Goal: Information Seeking & Learning: Learn about a topic

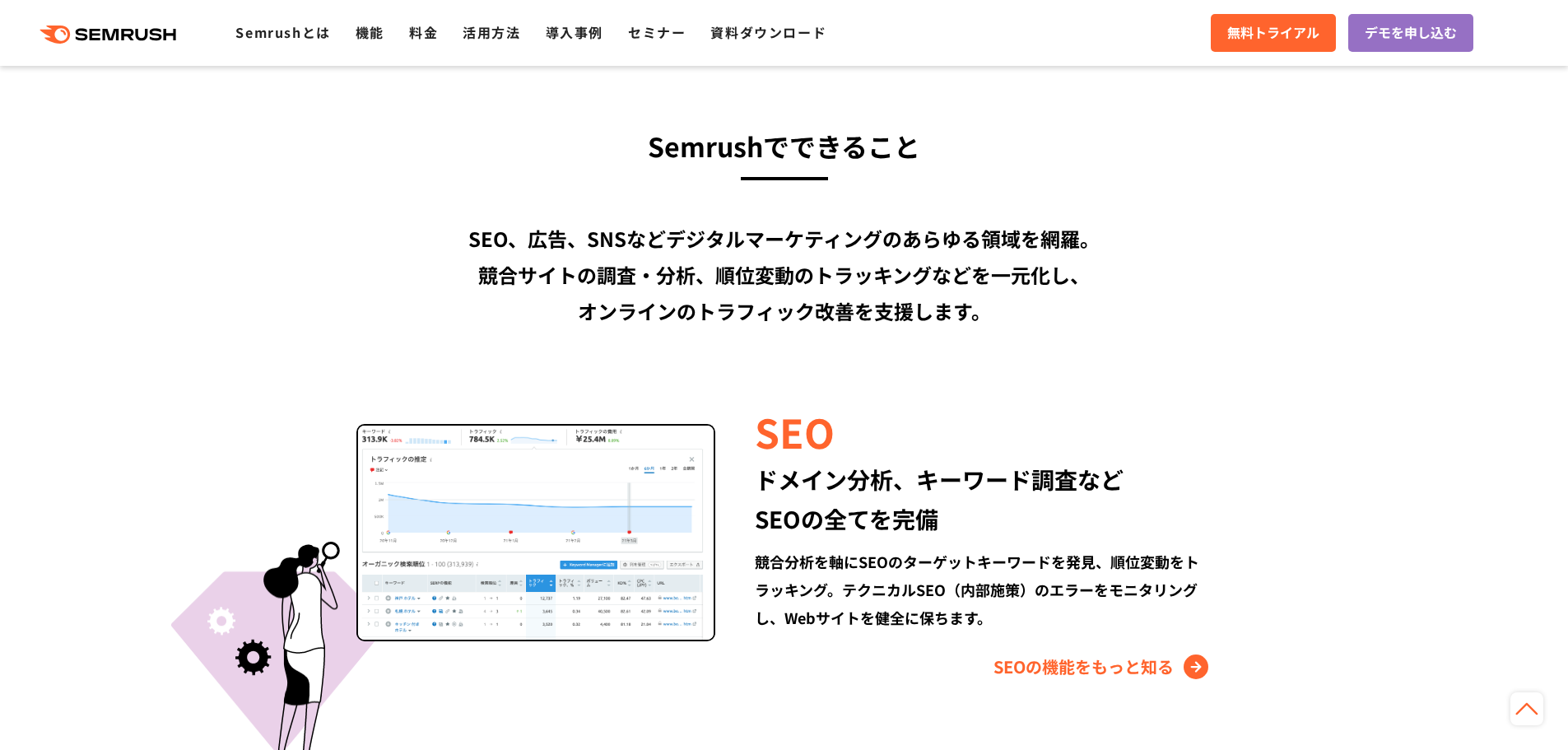
scroll to position [1565, 0]
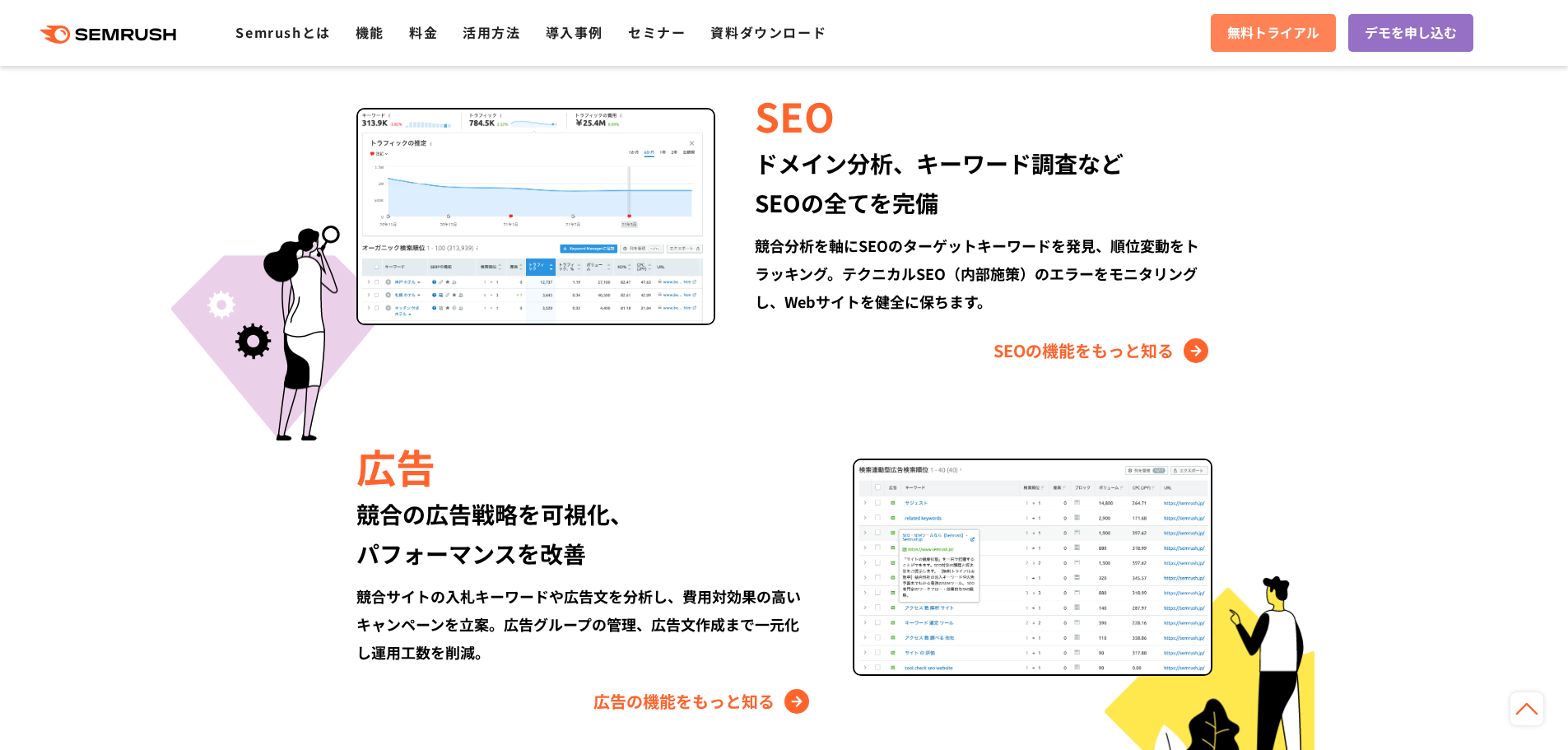
click at [1273, 22] on link "無料トライアル" at bounding box center [1273, 33] width 125 height 38
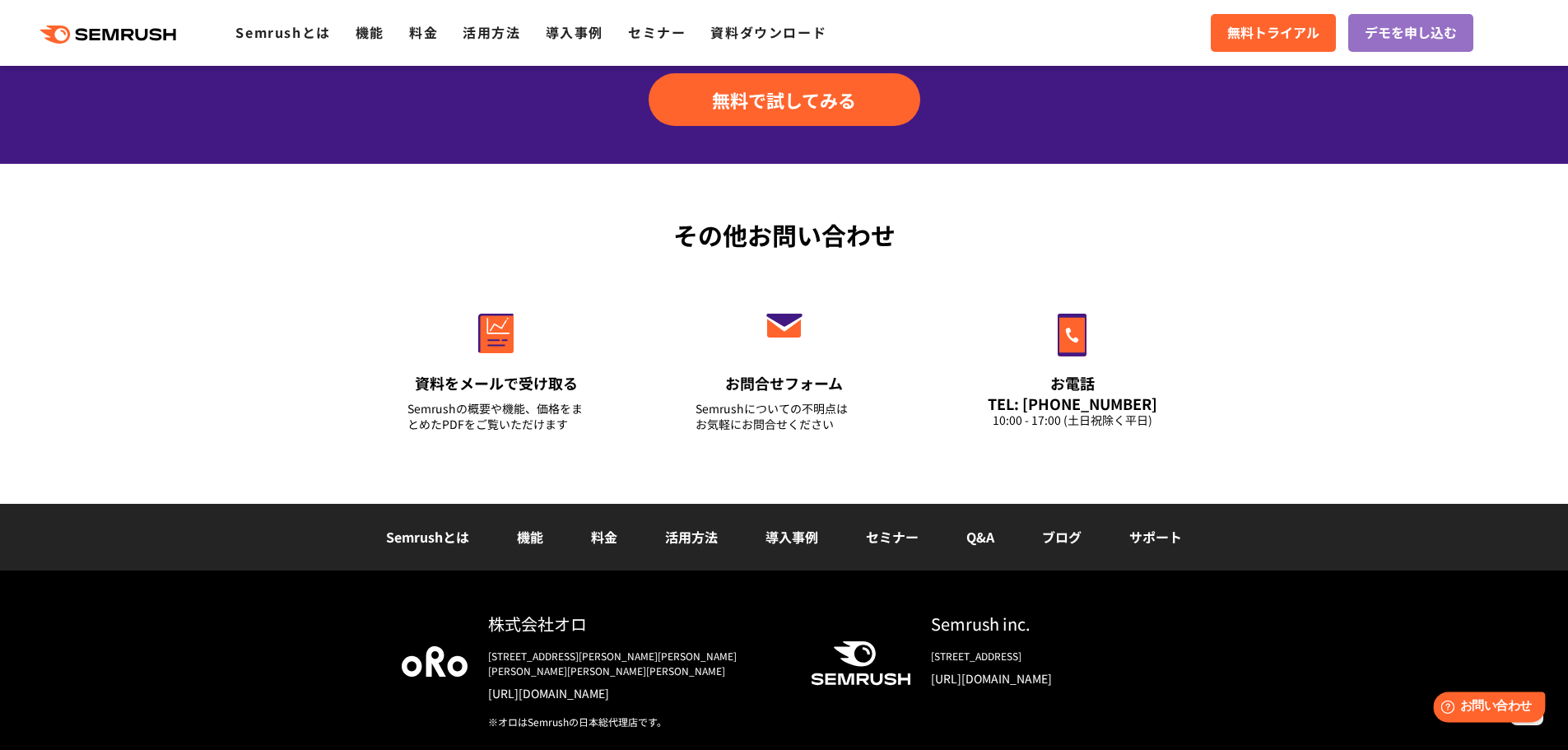
scroll to position [5600, 0]
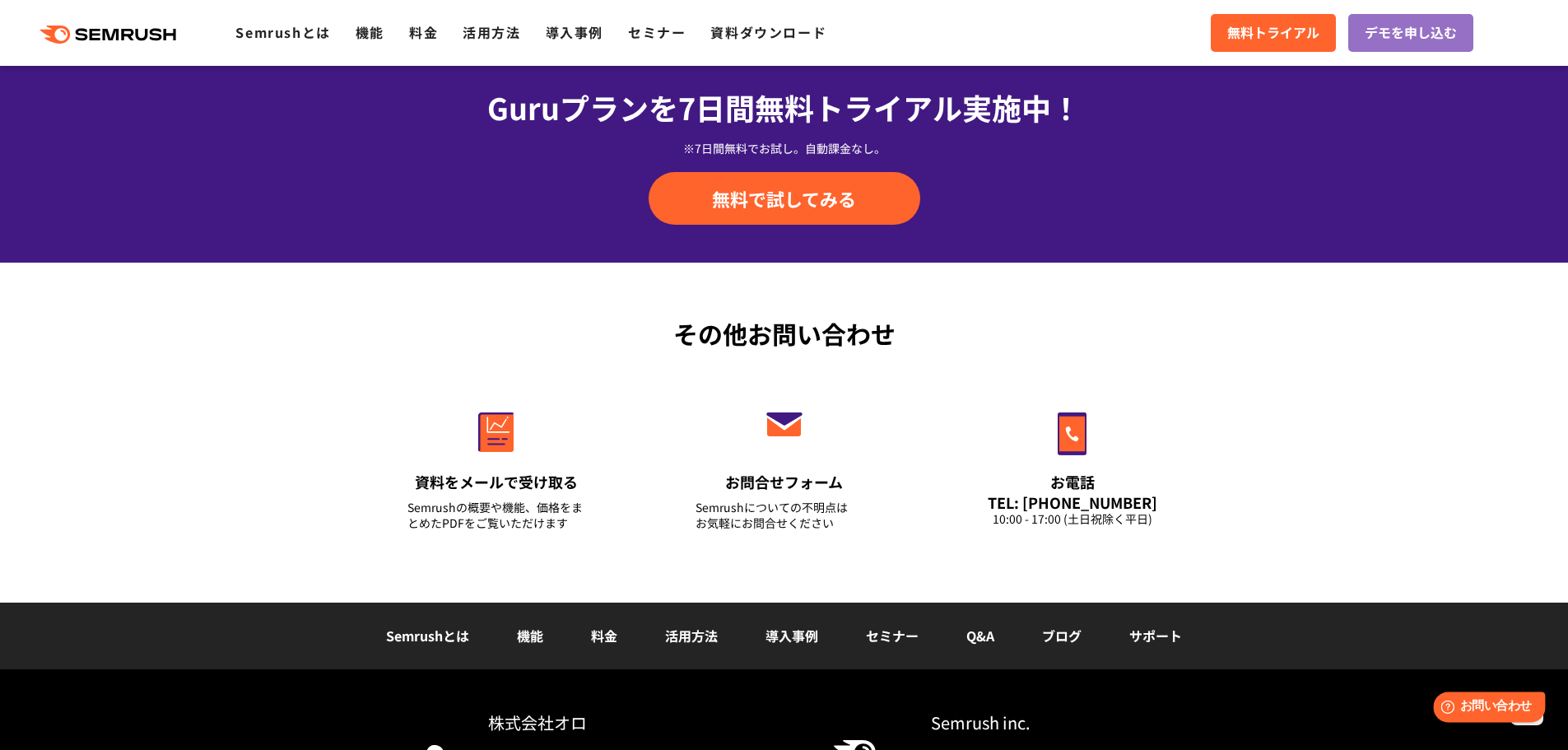
click at [1518, 715] on span "お問い合わせ" at bounding box center [1496, 707] width 72 height 16
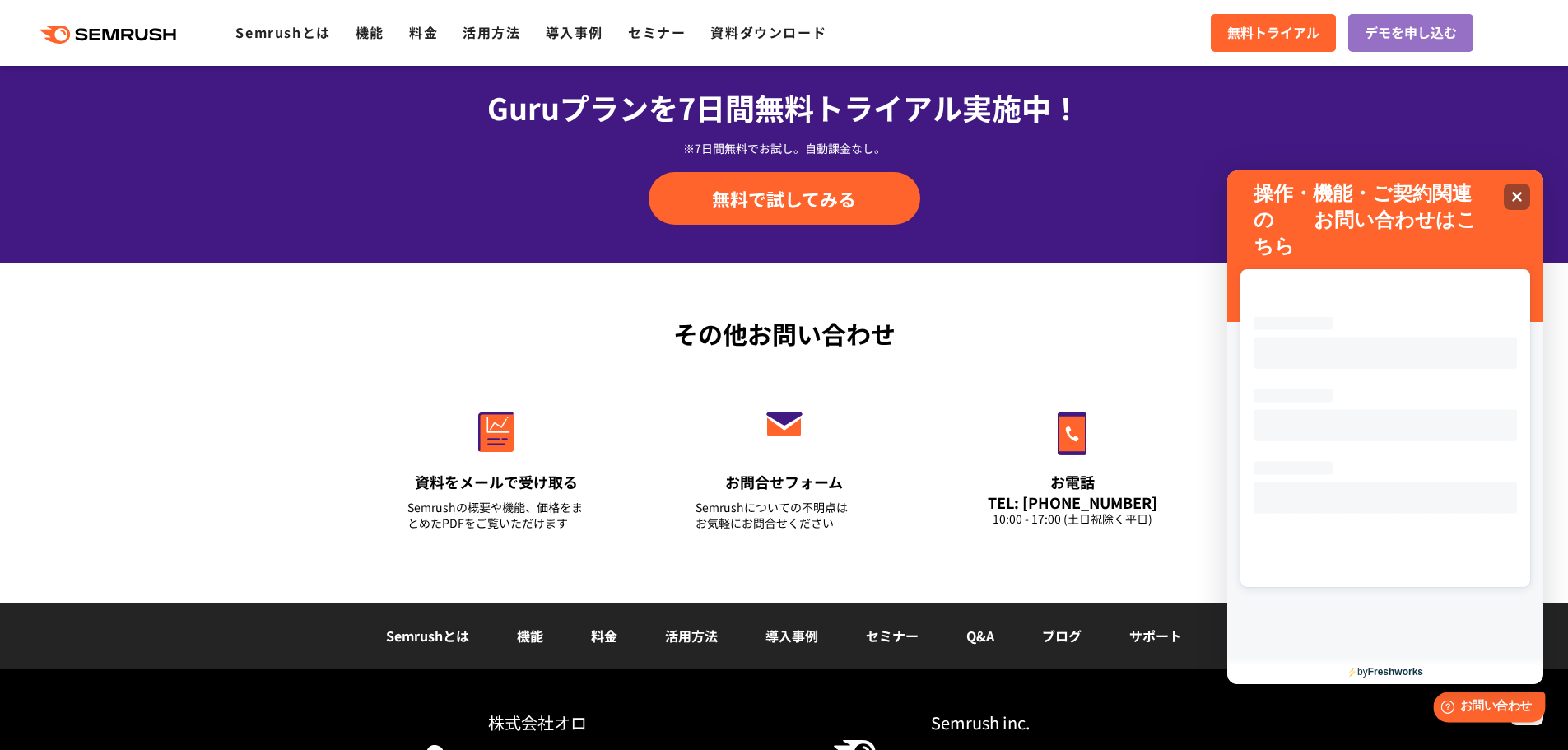
scroll to position [0, 0]
click at [1515, 192] on icon "Close" at bounding box center [1516, 196] width 12 height 12
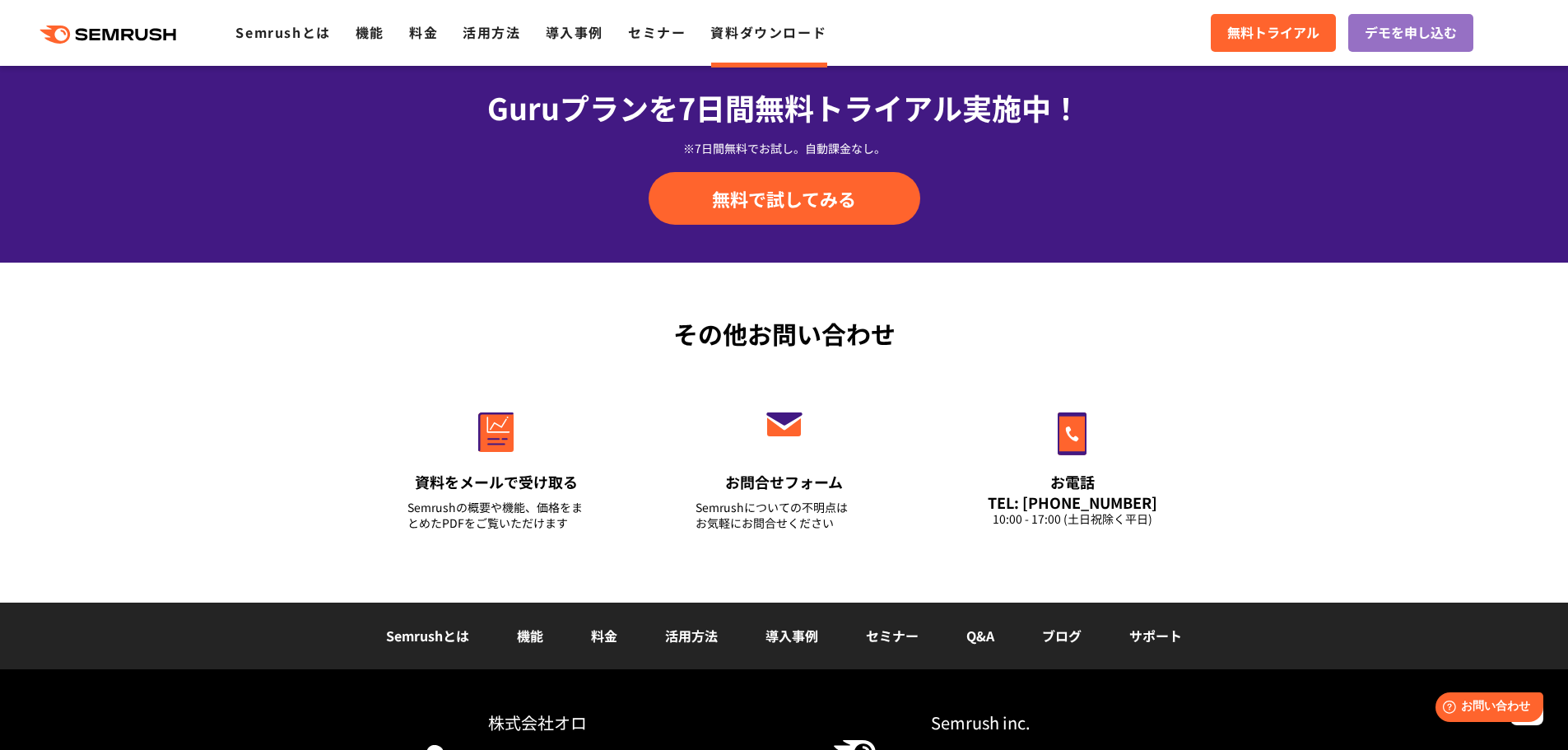
click at [749, 36] on link "資料ダウンロード" at bounding box center [768, 32] width 116 height 20
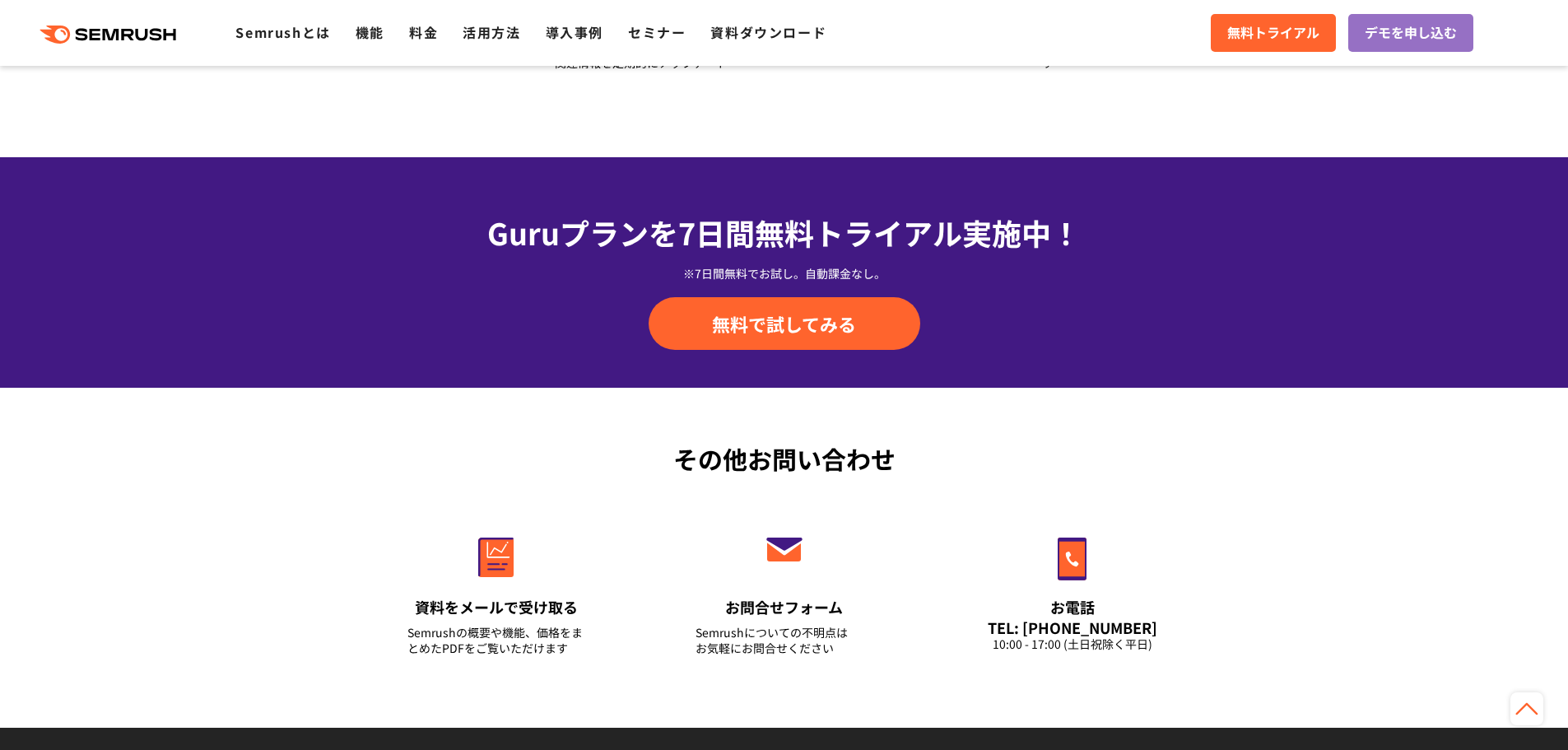
scroll to position [5474, 0]
click at [588, 34] on link "導入事例" at bounding box center [574, 32] width 58 height 20
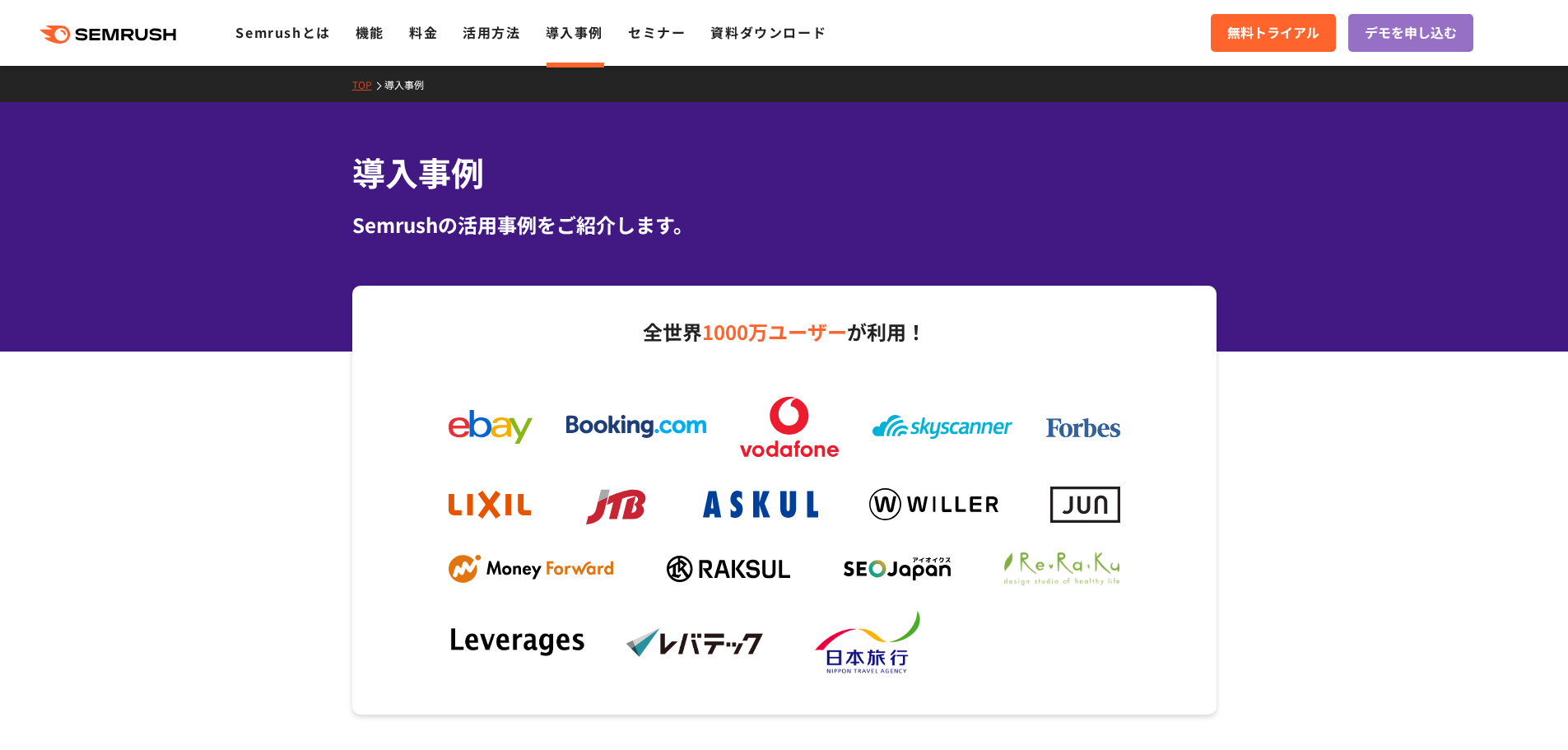
click at [480, 38] on link "活用方法" at bounding box center [491, 32] width 58 height 20
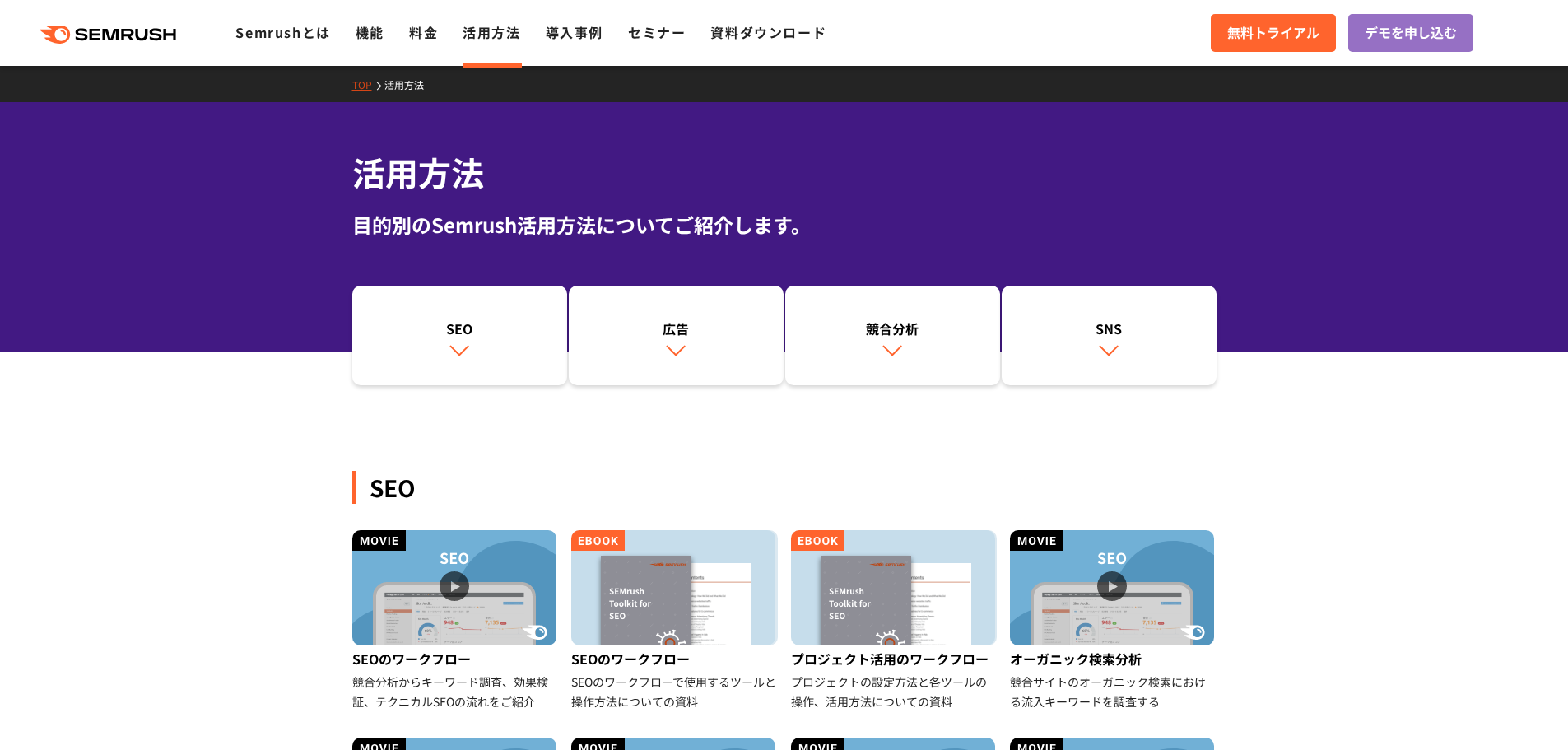
click at [402, 37] on ul "Semrushとは 機能 料金 活用方法 導入事例 セミナー 資料ダウンロード" at bounding box center [543, 33] width 616 height 22
click at [421, 38] on link "料金" at bounding box center [423, 32] width 28 height 20
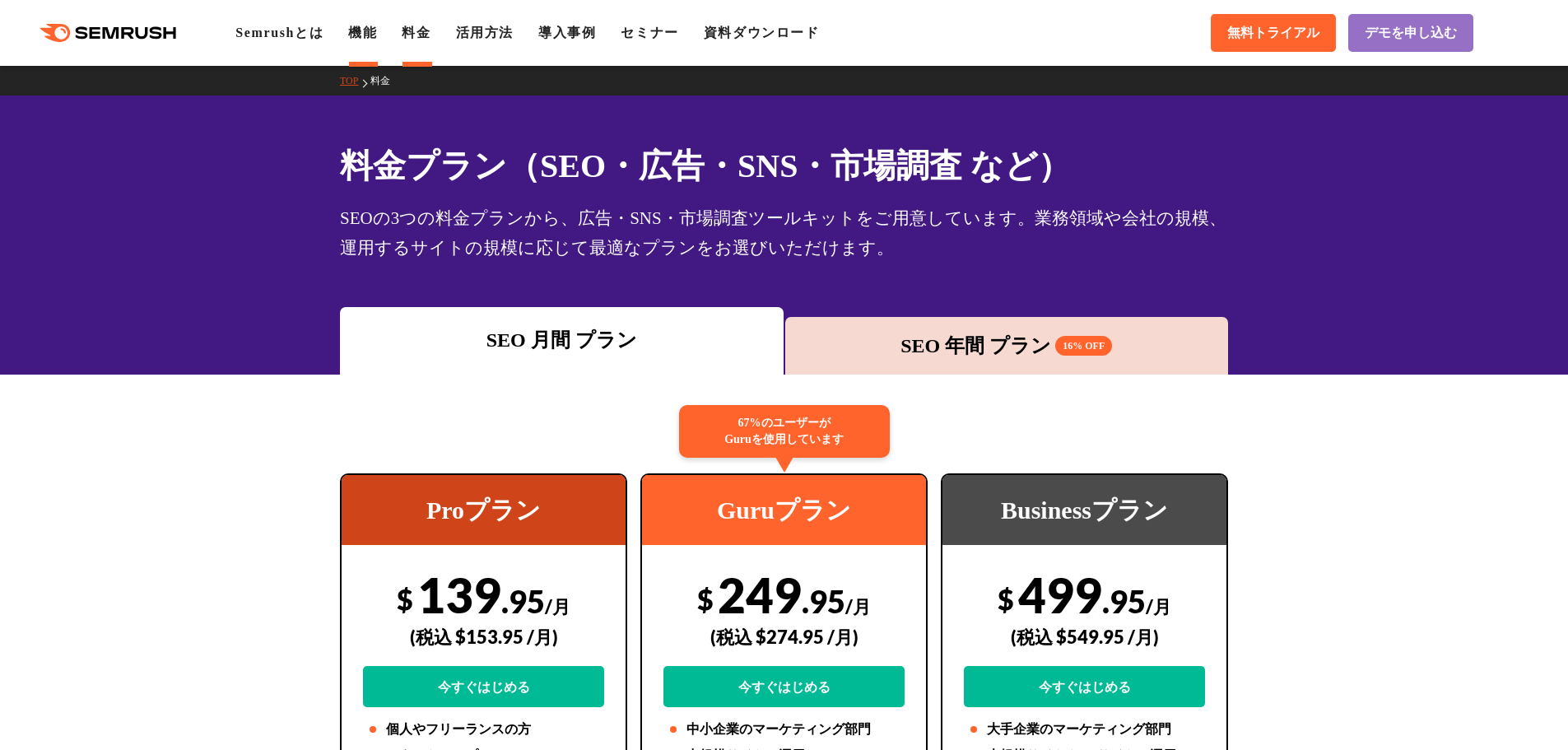
click at [367, 31] on link "機能" at bounding box center [362, 33] width 28 height 14
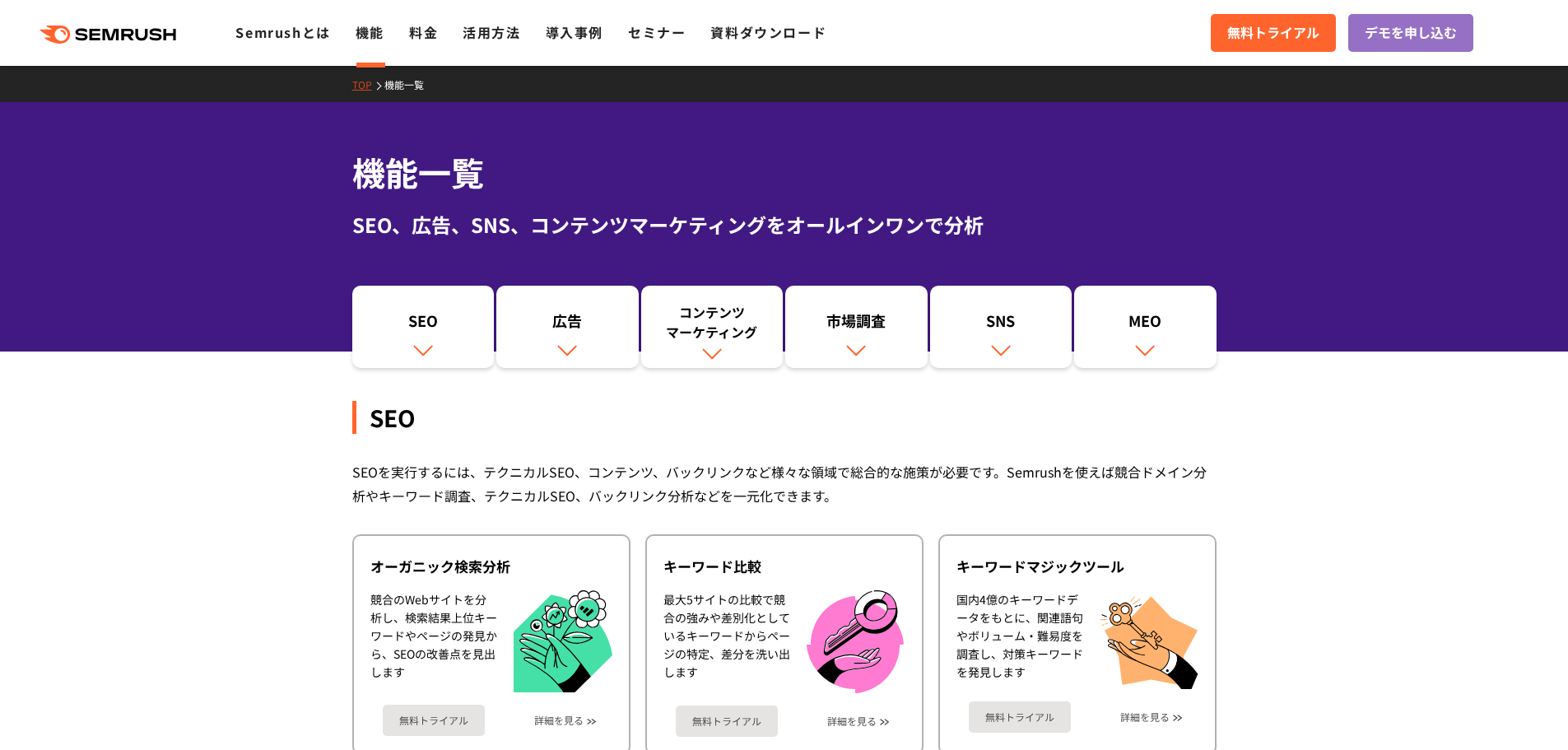
click at [298, 32] on link "Semrushとは" at bounding box center [283, 32] width 95 height 20
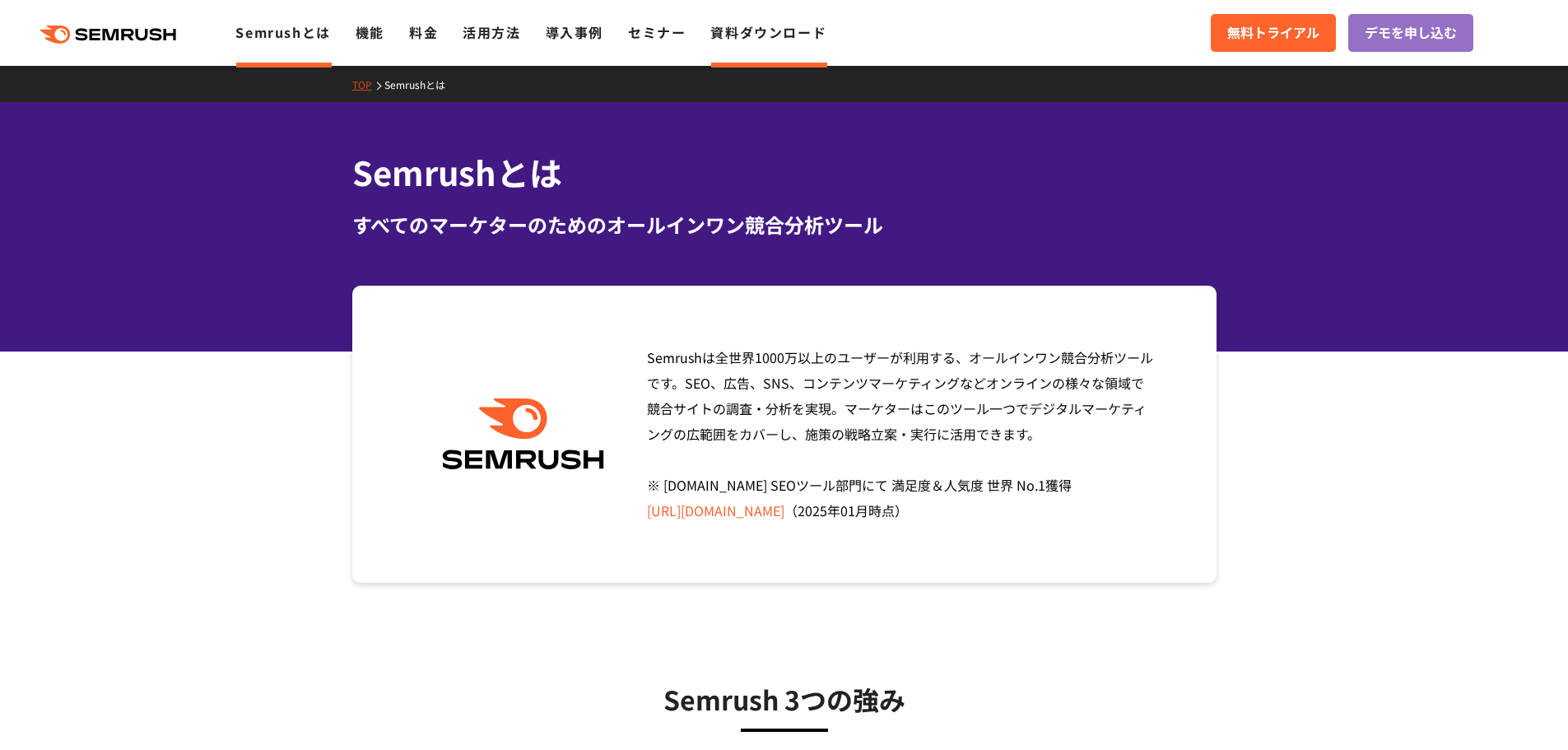
click at [749, 36] on link "資料ダウンロード" at bounding box center [768, 32] width 116 height 20
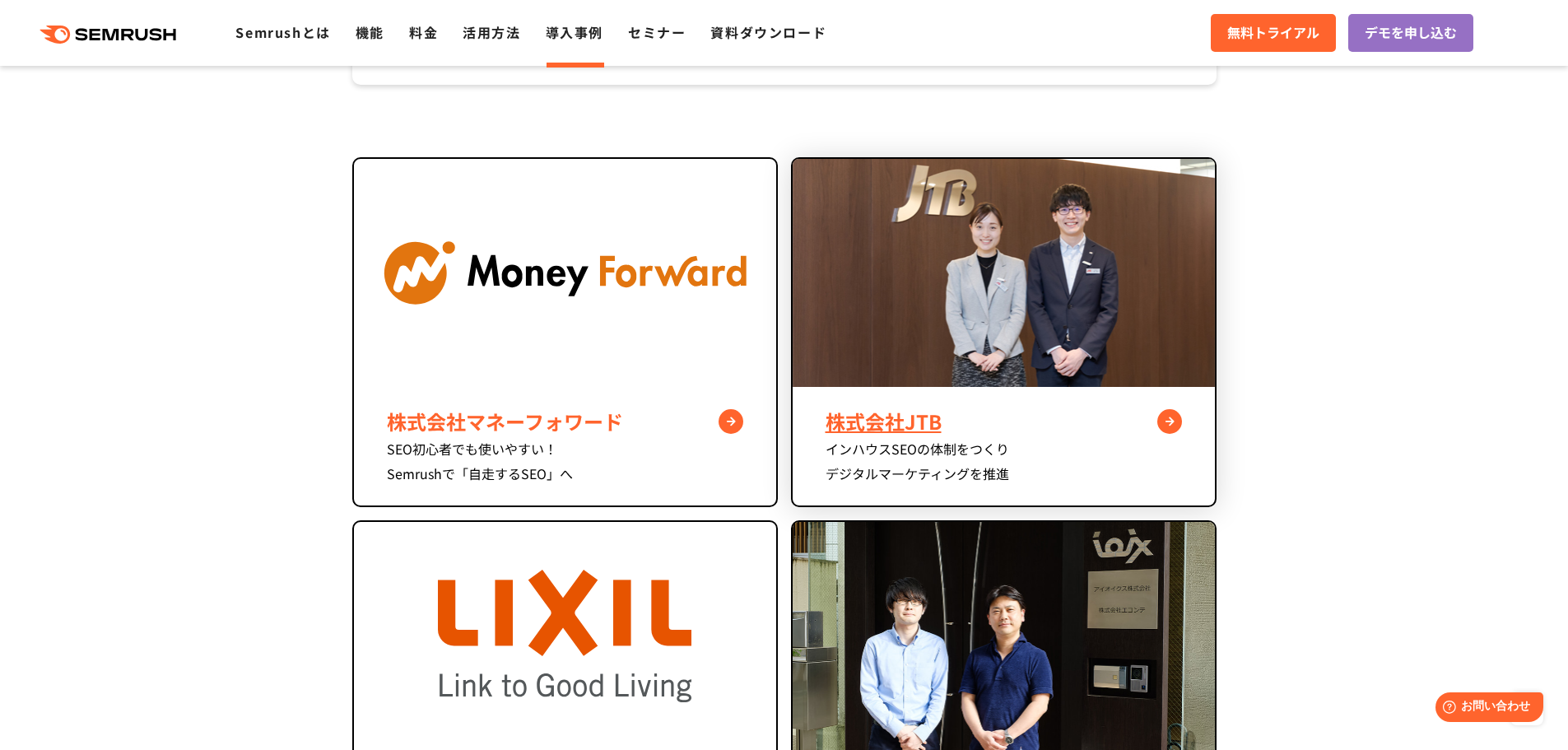
scroll to position [659, 0]
